Goal: Task Accomplishment & Management: Manage account settings

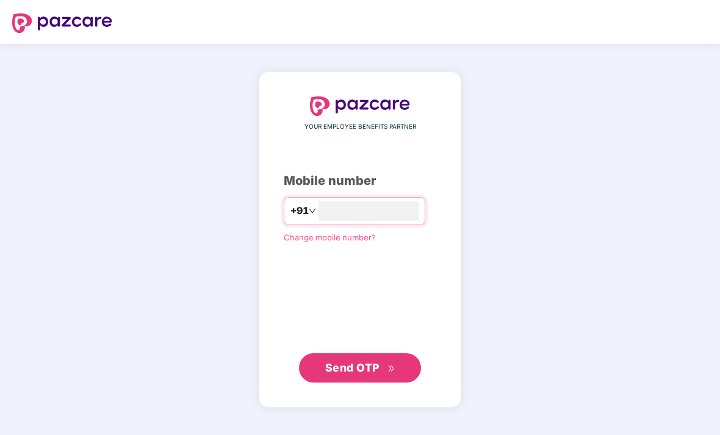
click at [384, 221] on input "number" at bounding box center [368, 211] width 100 height 20
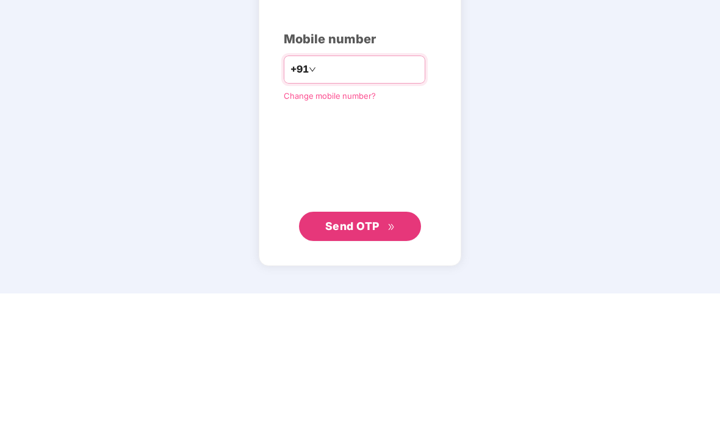
type input "**********"
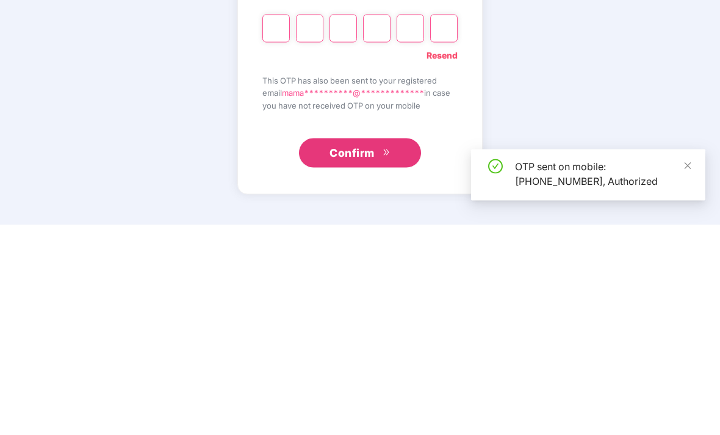
click at [277, 225] on input "Please enter verification code. Digit 1" at bounding box center [275, 239] width 27 height 28
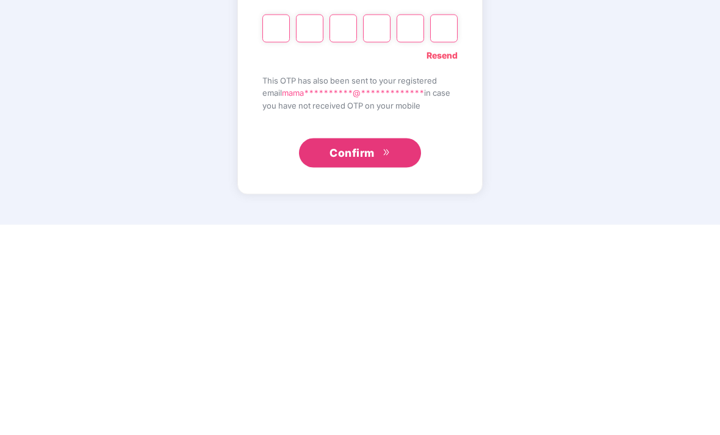
type input "*"
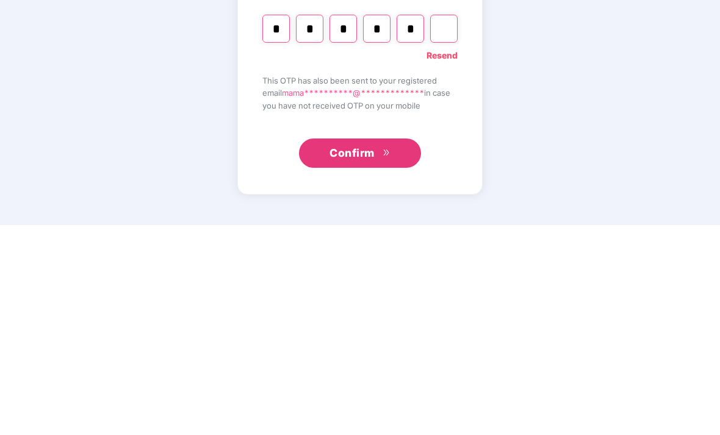
type input "*"
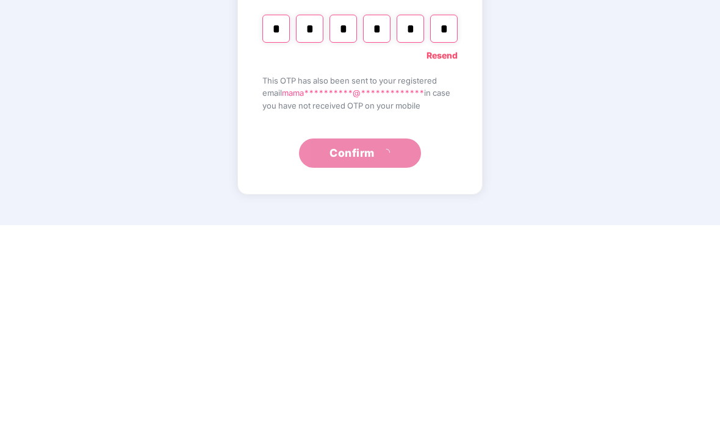
scroll to position [39, 0]
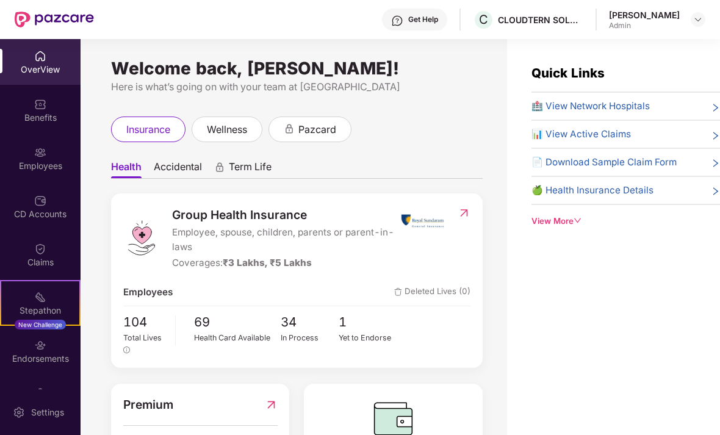
click at [47, 215] on div "CD Accounts" at bounding box center [40, 214] width 81 height 12
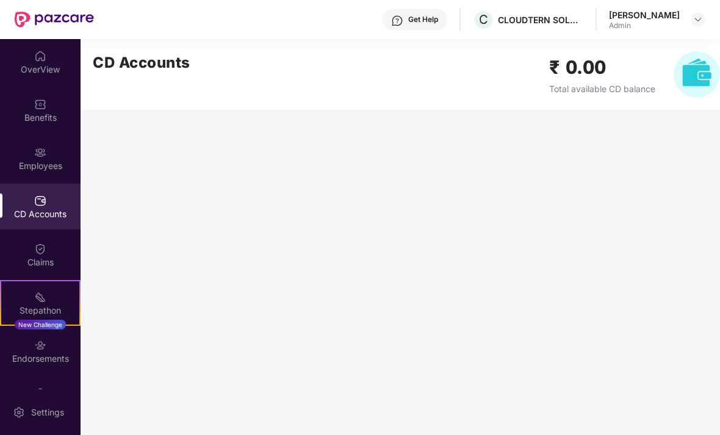
click at [48, 192] on div "CD Accounts" at bounding box center [40, 207] width 81 height 46
click at [697, 74] on img at bounding box center [697, 74] width 46 height 46
click at [688, 24] on div "[PERSON_NAME] Admin" at bounding box center [657, 19] width 96 height 21
click at [696, 24] on img at bounding box center [698, 20] width 10 height 10
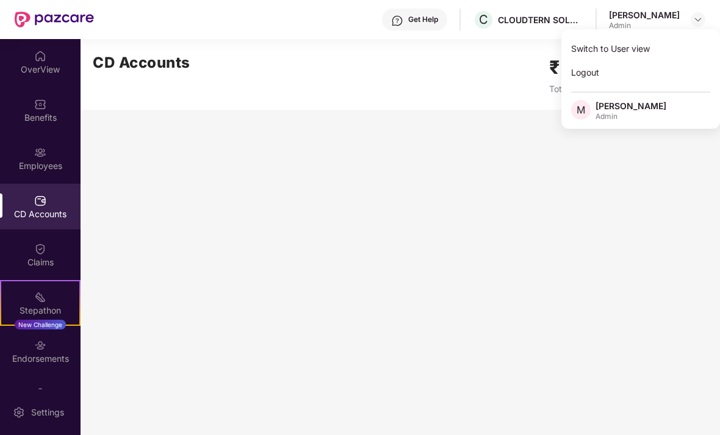
click at [698, 23] on img at bounding box center [698, 20] width 10 height 10
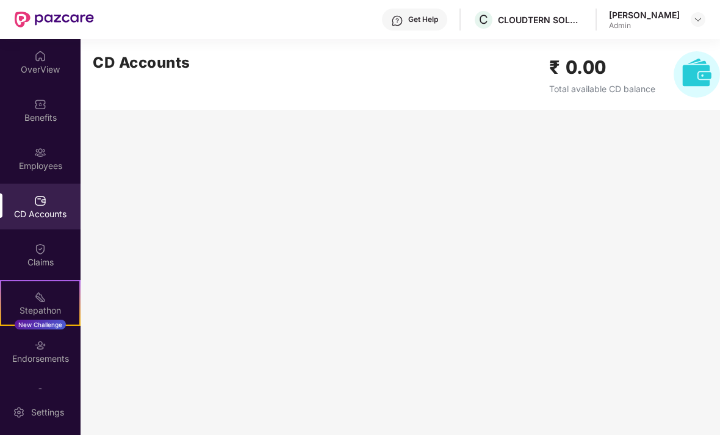
click at [689, 29] on div "[PERSON_NAME] Admin" at bounding box center [657, 19] width 96 height 21
click at [685, 27] on div "[PERSON_NAME] Admin" at bounding box center [657, 19] width 96 height 21
click at [688, 29] on div "[PERSON_NAME] Admin" at bounding box center [657, 19] width 96 height 21
click at [686, 13] on div "[PERSON_NAME] Admin" at bounding box center [657, 19] width 96 height 21
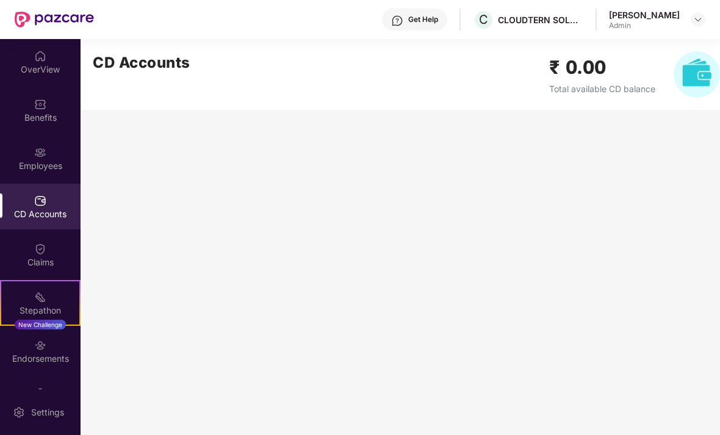
click at [686, 12] on div "[PERSON_NAME] Admin" at bounding box center [657, 19] width 96 height 21
click at [702, 20] on img at bounding box center [698, 20] width 10 height 10
click at [702, 19] on img at bounding box center [698, 20] width 10 height 10
click at [706, 15] on header "Get Help C CLOUDTERN SOLUTIONS LLP [PERSON_NAME] Admin" at bounding box center [360, 19] width 720 height 39
click at [44, 247] on img at bounding box center [40, 249] width 12 height 12
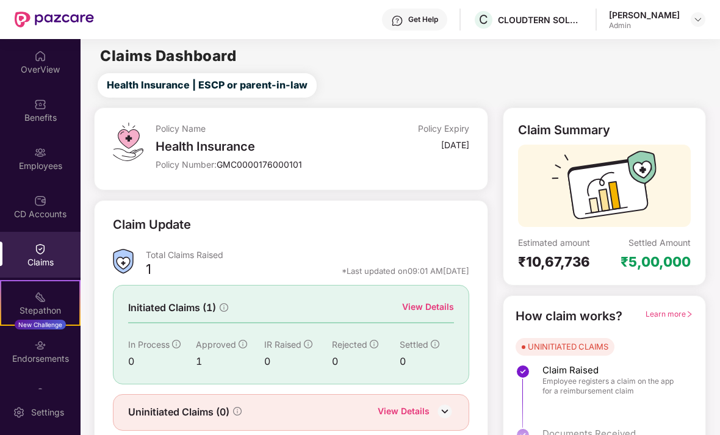
click at [45, 195] on img at bounding box center [40, 201] width 12 height 12
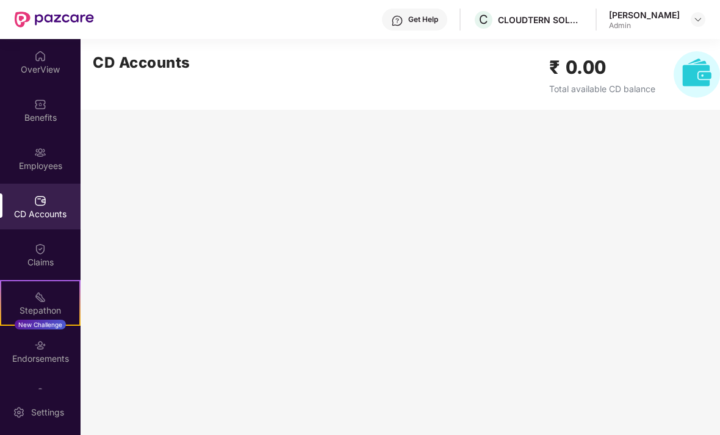
click at [45, 63] on div "OverView" at bounding box center [40, 69] width 81 height 12
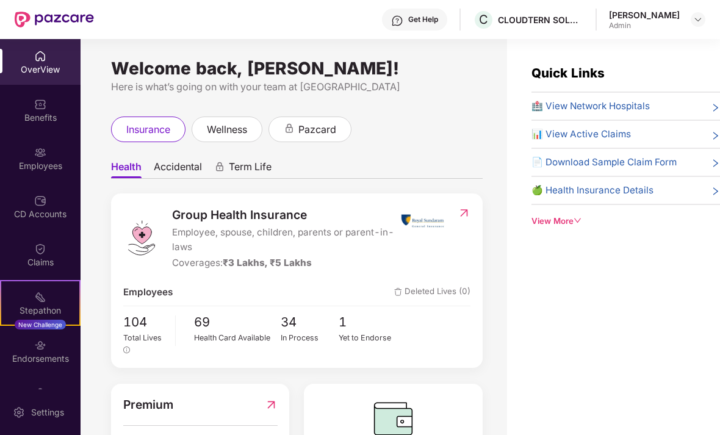
click at [357, 312] on span "1" at bounding box center [368, 322] width 58 height 20
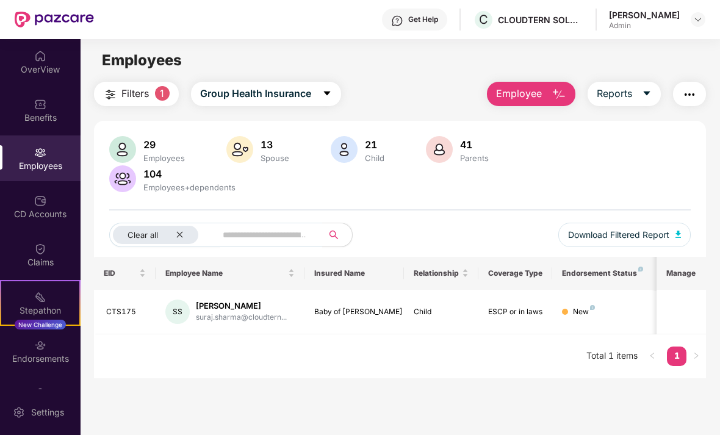
click at [37, 153] on img at bounding box center [40, 152] width 12 height 12
click at [566, 168] on div "29 Employees 13 Spouse 21 Child [DEMOGRAPHIC_DATA] Parents 104 Employees+depend…" at bounding box center [399, 165] width 581 height 59
click at [146, 147] on div "29" at bounding box center [164, 145] width 46 height 12
click at [153, 147] on div "29" at bounding box center [164, 145] width 46 height 12
click at [159, 95] on span "1" at bounding box center [162, 93] width 15 height 15
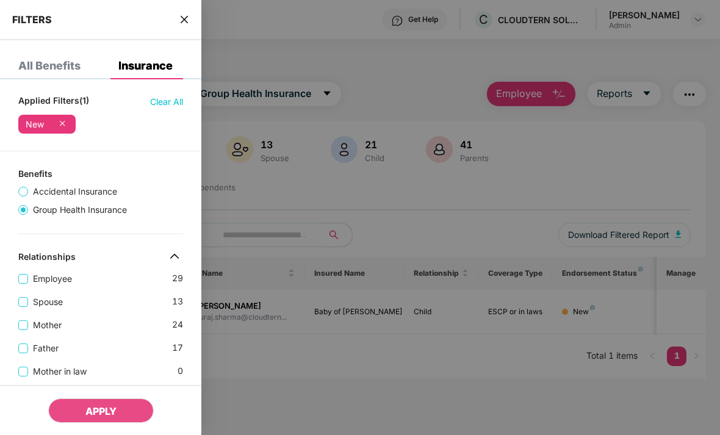
click at [589, 199] on div at bounding box center [360, 217] width 720 height 435
click at [602, 209] on div at bounding box center [360, 217] width 720 height 435
click at [122, 434] on html "Get Help C CLOUDTERN SOLUTIONS LLP [PERSON_NAME] Admin OverView Benefits Employ…" at bounding box center [360, 217] width 720 height 435
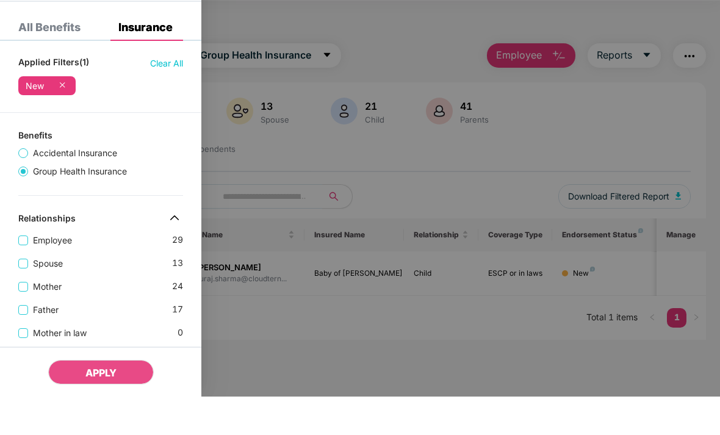
click at [193, 52] on div "All Benefits Insurance" at bounding box center [100, 65] width 201 height 27
click at [192, 52] on div "All Benefits Insurance" at bounding box center [100, 65] width 201 height 27
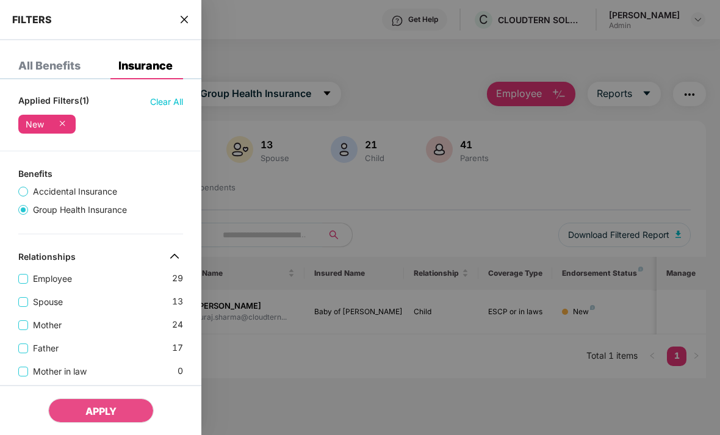
click at [445, 328] on div at bounding box center [360, 217] width 720 height 435
click at [444, 328] on div at bounding box center [360, 217] width 720 height 435
click at [449, 357] on div at bounding box center [360, 217] width 720 height 435
